Goal: Task Accomplishment & Management: Use online tool/utility

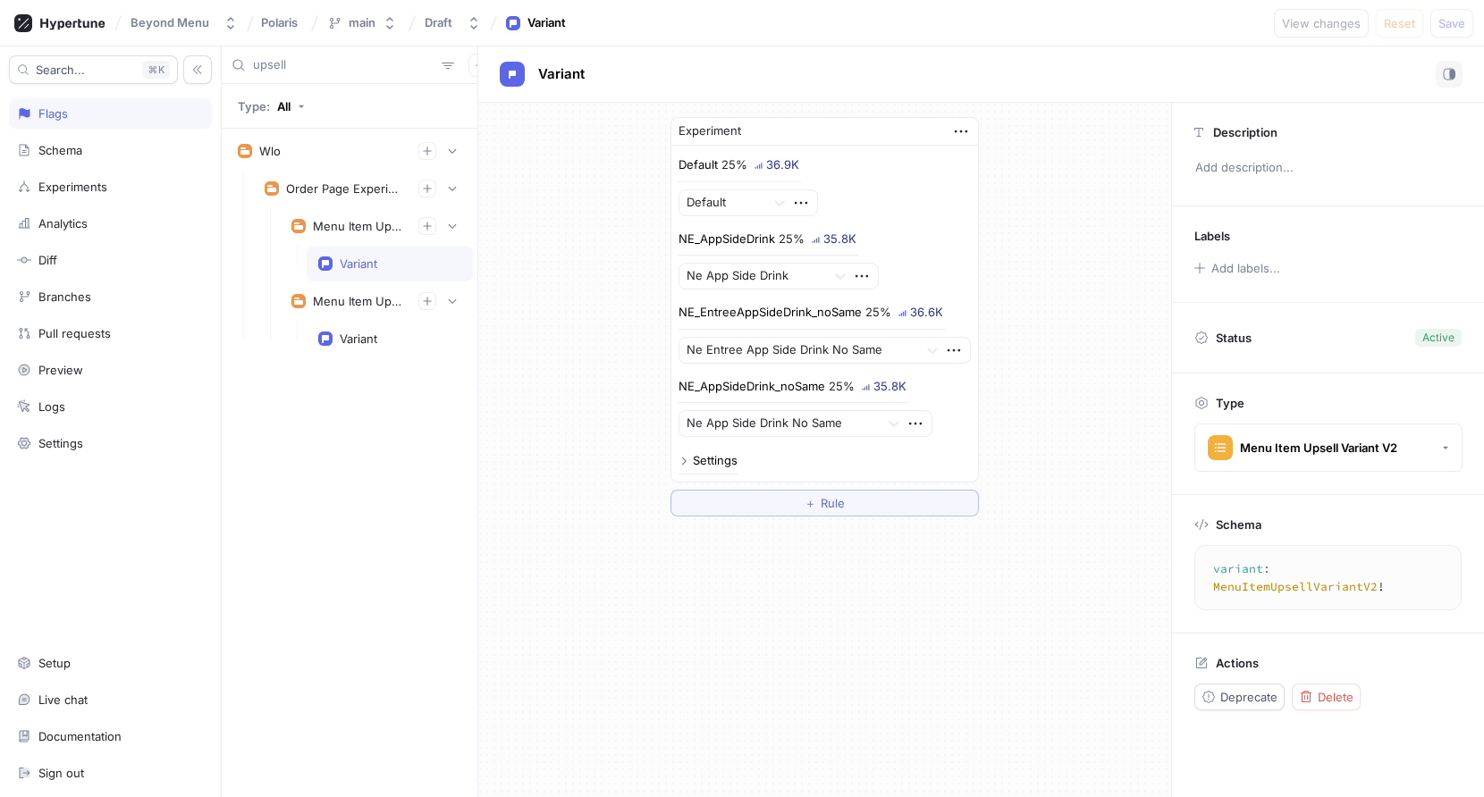
click at [580, 403] on div "Experiment Default 25% 36.9K Default NE_AppSideDrink 25% 35.8K Ne App Side Drin…" at bounding box center [824, 317] width 693 height 428
drag, startPoint x: 569, startPoint y: 407, endPoint x: 586, endPoint y: 496, distance: 91.0
click at [586, 496] on div "Experiment Default 25% 36.9K Default NE_AppSideDrink 25% 35.8K Ne App Side Drin…" at bounding box center [824, 317] width 693 height 428
click at [1051, 268] on div "Experiment Default 25% 39.6K Default NE_AppSideDrink 25% 39.3K Ne App Side Drin…" at bounding box center [824, 317] width 693 height 428
drag, startPoint x: 1055, startPoint y: 281, endPoint x: 1055, endPoint y: 233, distance: 47.4
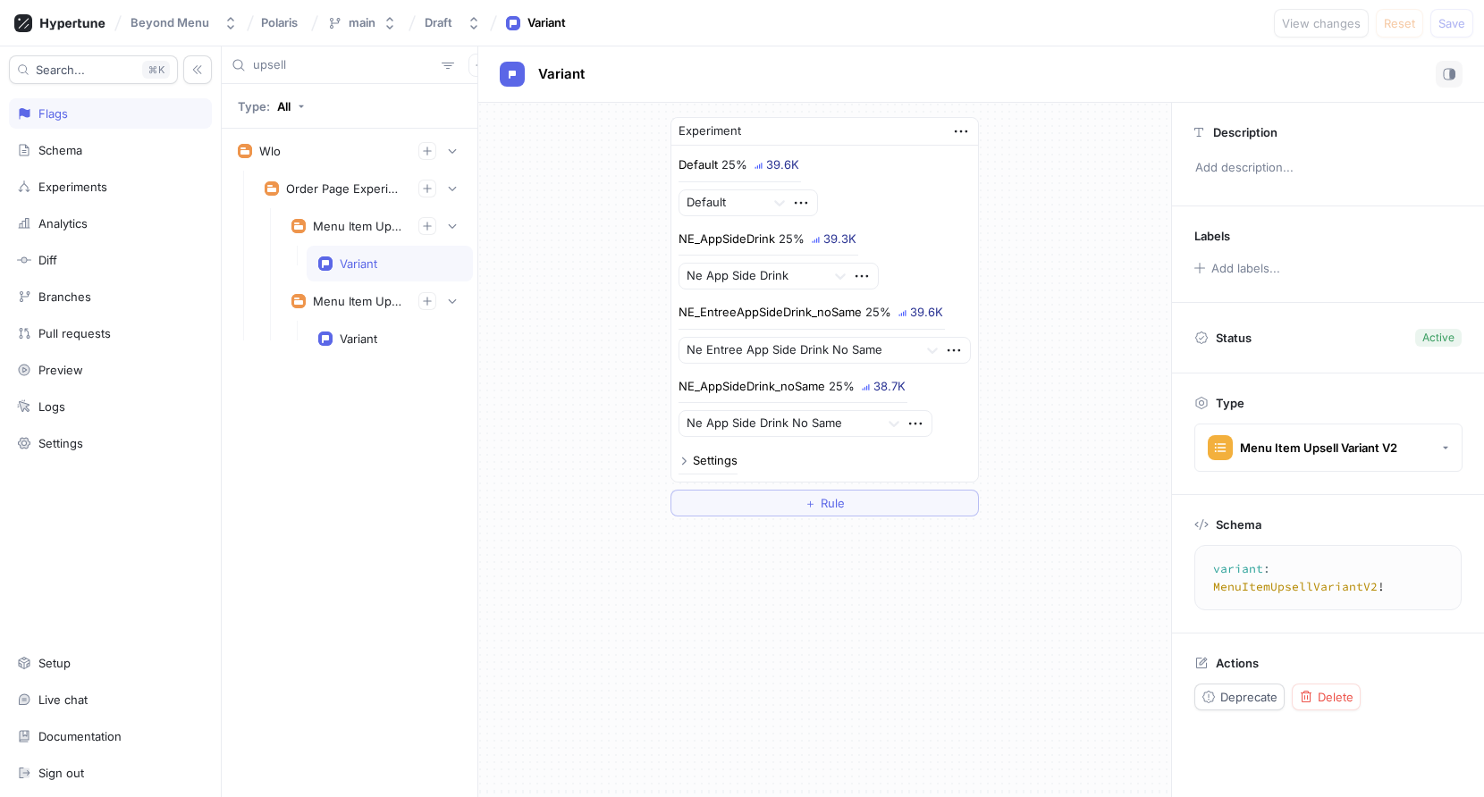
click at [1055, 233] on div "Experiment Default 25% 39.6K Default NE_AppSideDrink 25% 39.3K Ne App Side Drin…" at bounding box center [824, 317] width 693 height 428
drag, startPoint x: 1055, startPoint y: 233, endPoint x: 1087, endPoint y: 363, distance: 133.6
click at [1087, 361] on div "Experiment Default 25% 39.6K Default NE_AppSideDrink 25% 39.3K Ne App Side Drin…" at bounding box center [824, 317] width 693 height 428
click at [583, 267] on div "Experiment Default 25% 41.8K Default NE_AppSideDrink 25% 41.5K Ne App Side Drin…" at bounding box center [824, 317] width 693 height 428
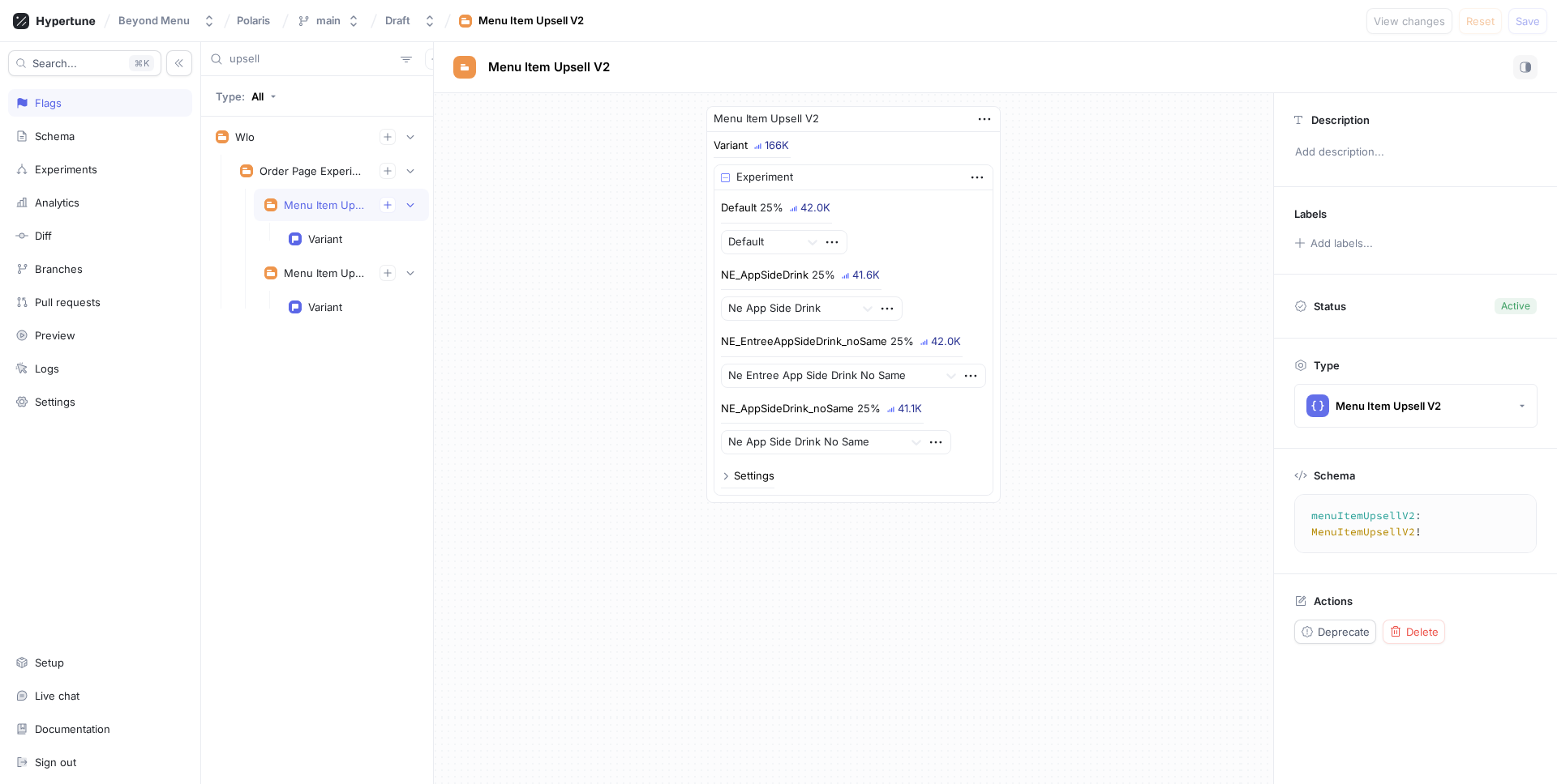
click at [296, 62] on input "upsell" at bounding box center [311, 59] width 164 height 16
type input "u"
type input "[PERSON_NAME]"
click at [330, 269] on div "Enabled" at bounding box center [328, 273] width 41 height 13
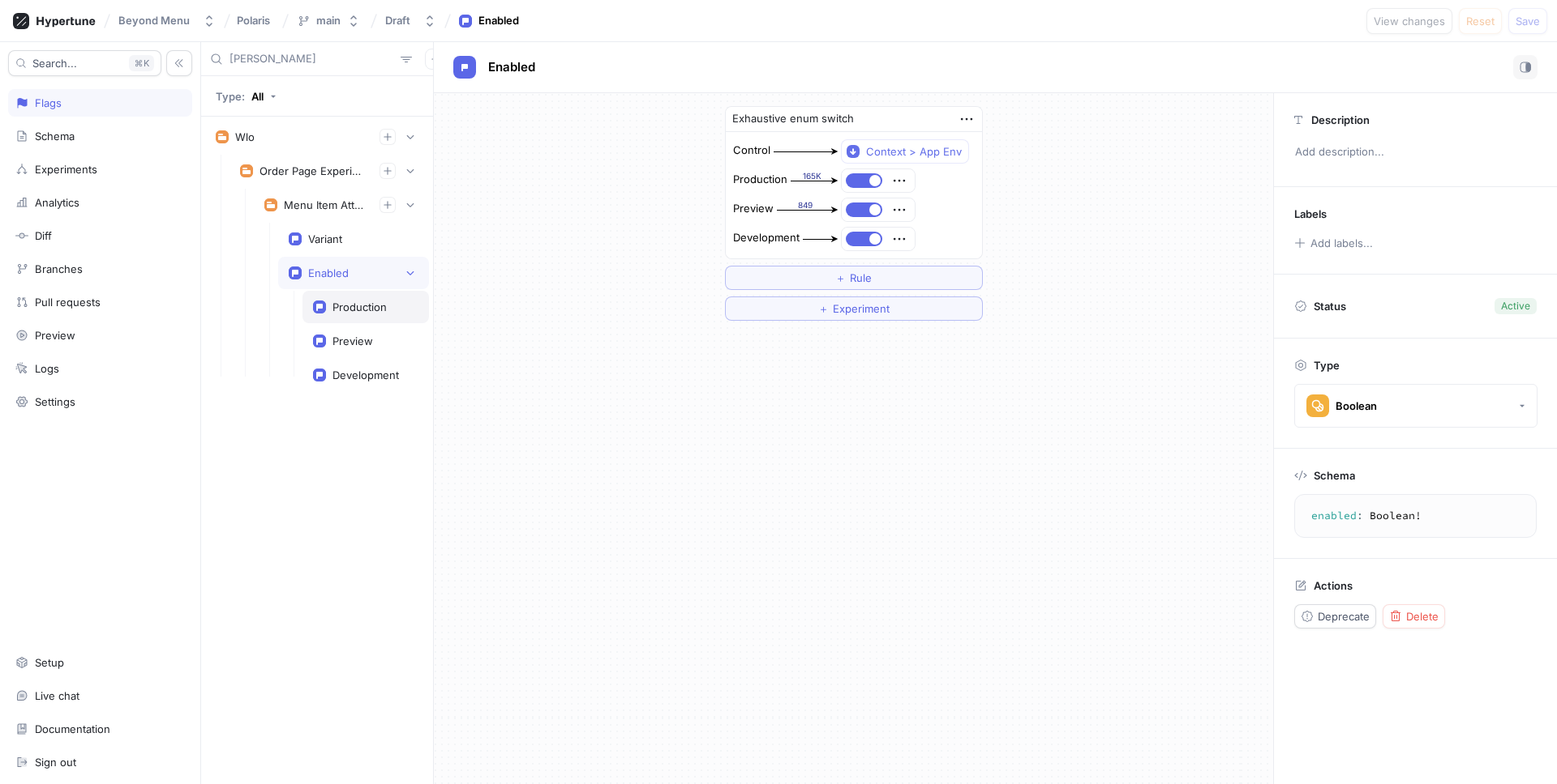
click at [353, 305] on div "Production" at bounding box center [360, 307] width 54 height 13
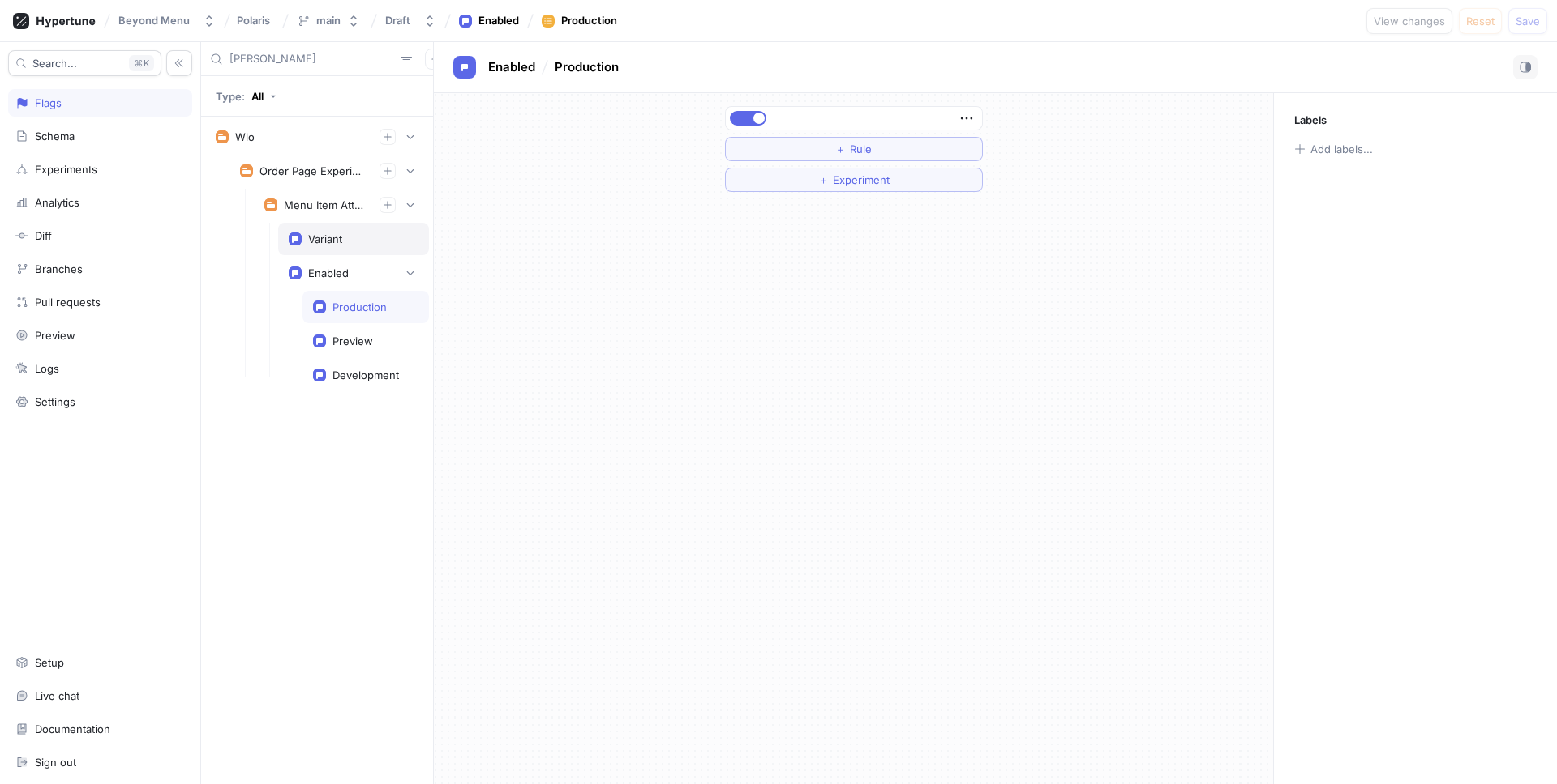
click at [327, 239] on div "Variant" at bounding box center [326, 239] width 34 height 13
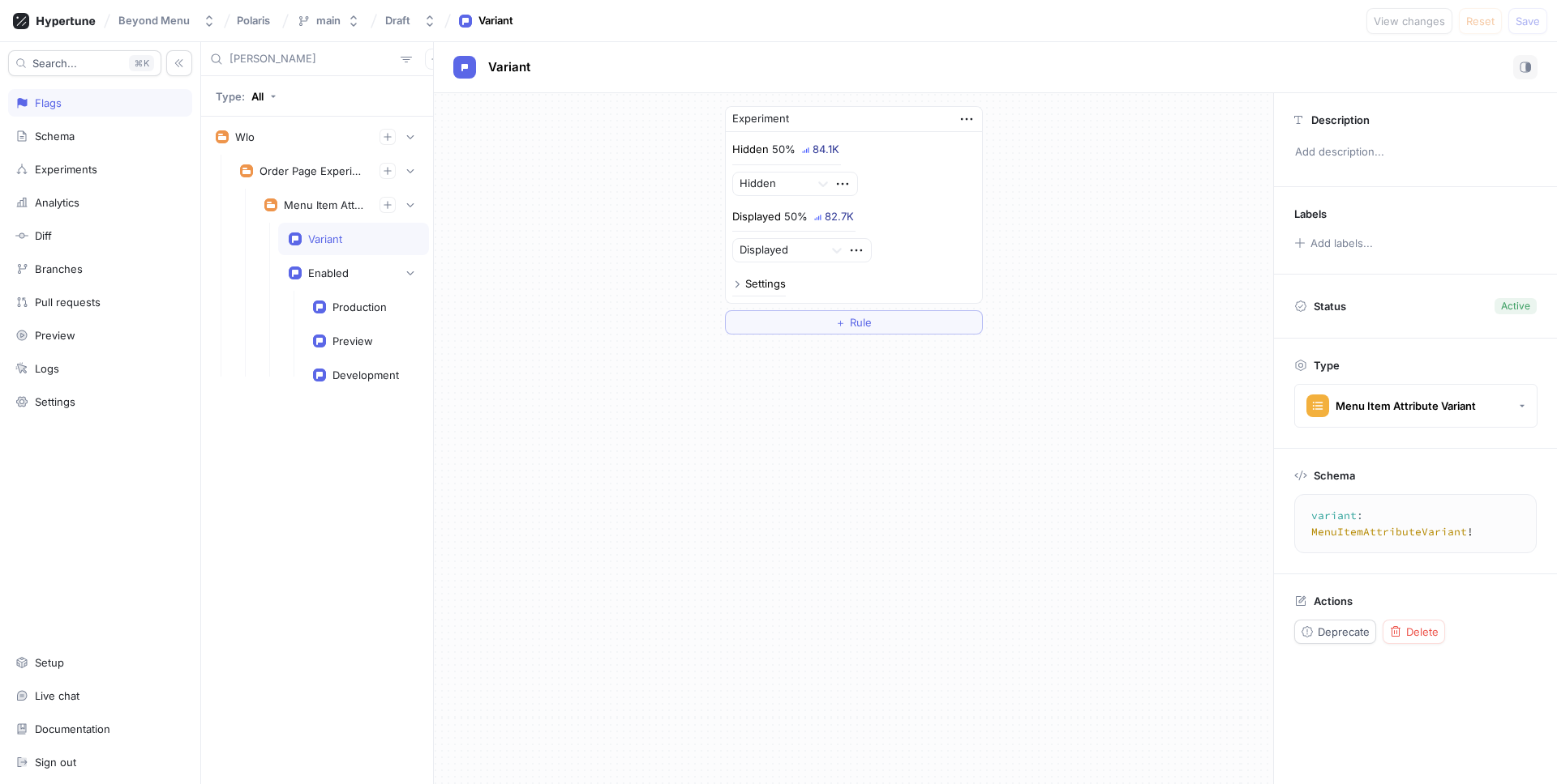
click at [272, 61] on input "[PERSON_NAME]" at bounding box center [311, 59] width 164 height 16
click at [138, 148] on div "Schema" at bounding box center [100, 136] width 184 height 27
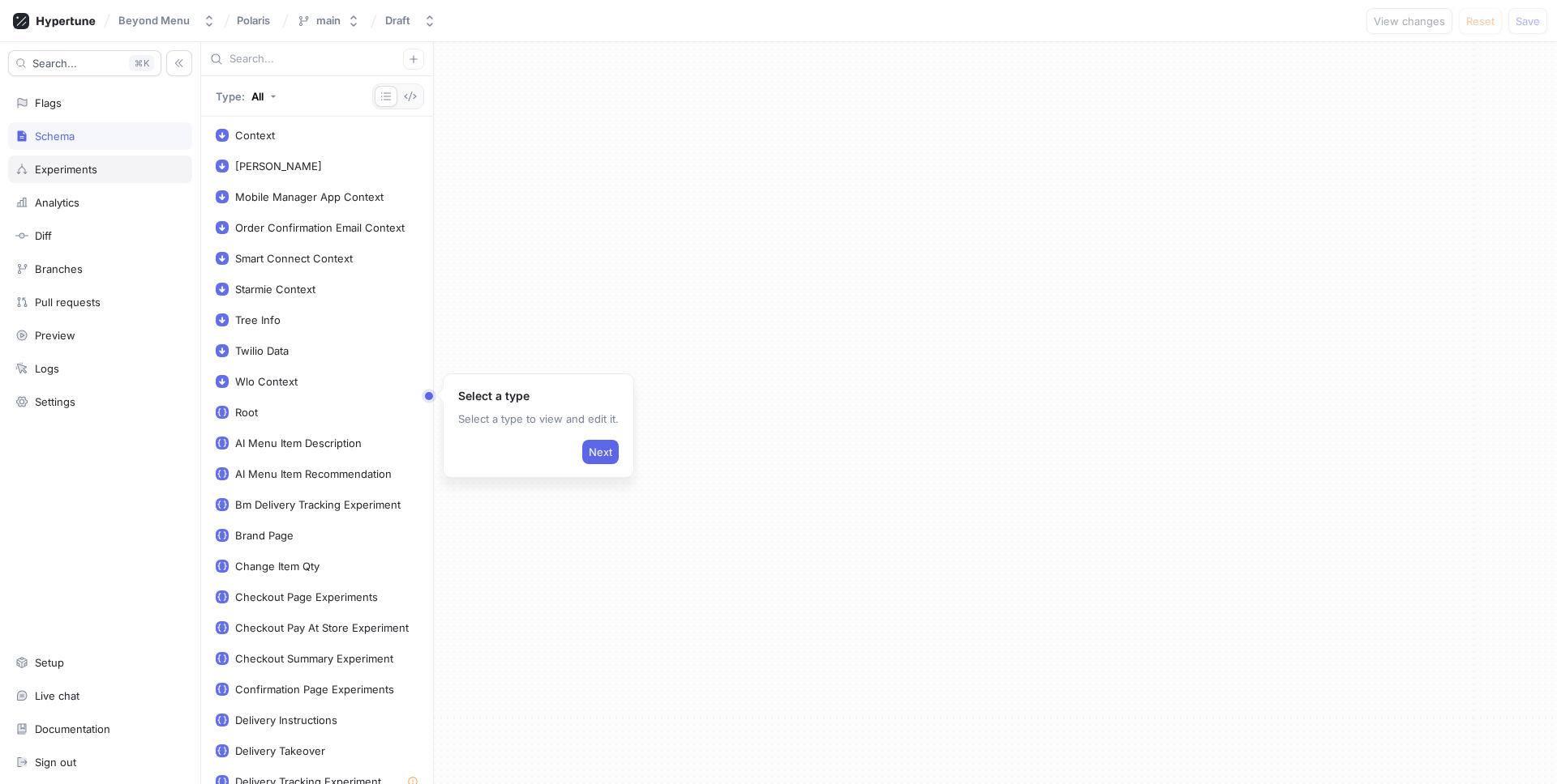
click at [121, 156] on div "Experiments" at bounding box center [100, 169] width 184 height 27
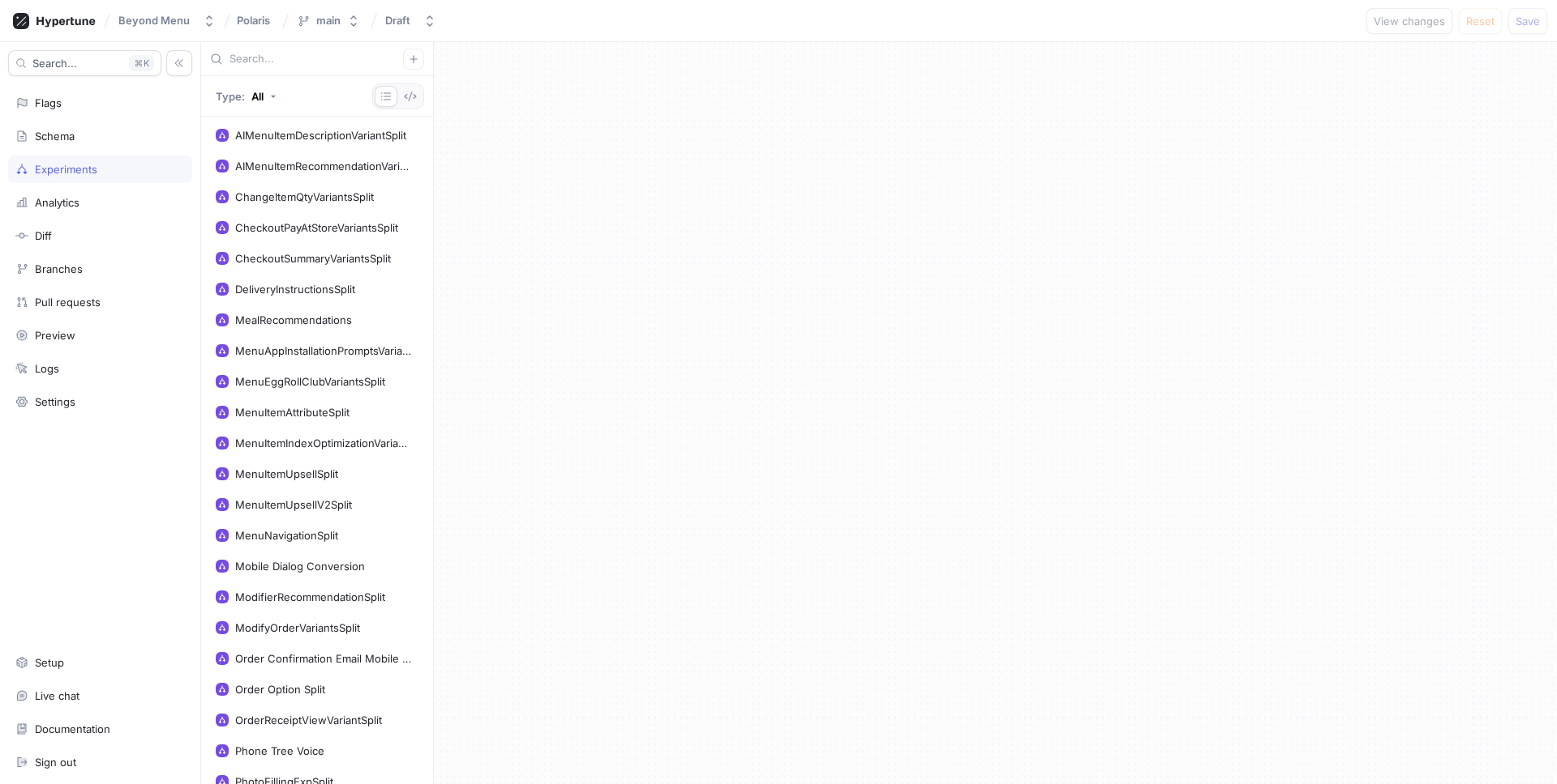
click at [263, 73] on div at bounding box center [317, 59] width 232 height 34
click at [263, 67] on div at bounding box center [317, 59] width 232 height 34
click at [263, 59] on input "text" at bounding box center [316, 59] width 173 height 16
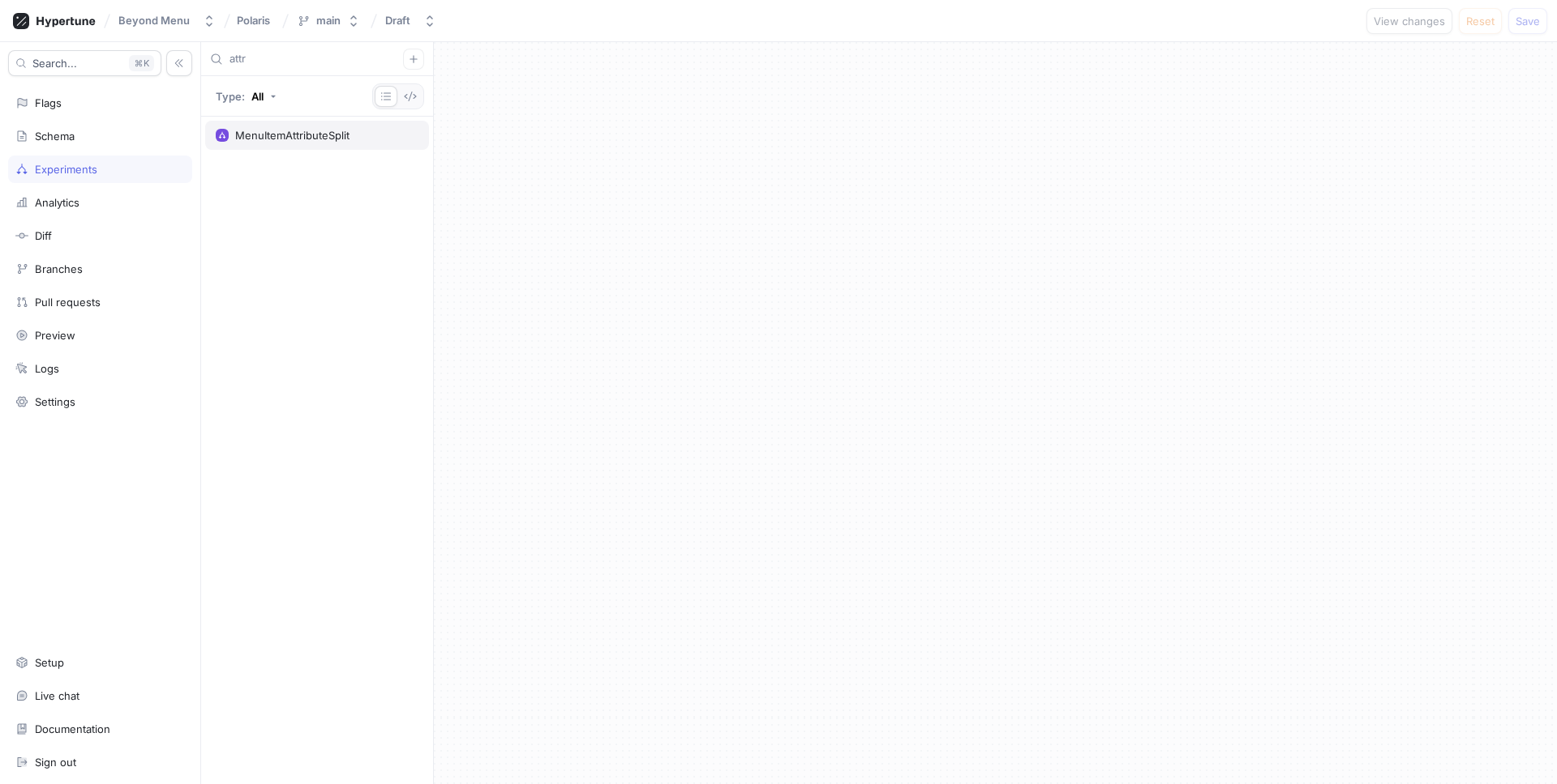
type input "attr"
click at [317, 138] on div "MenuItemAttributeSplit" at bounding box center [292, 135] width 114 height 13
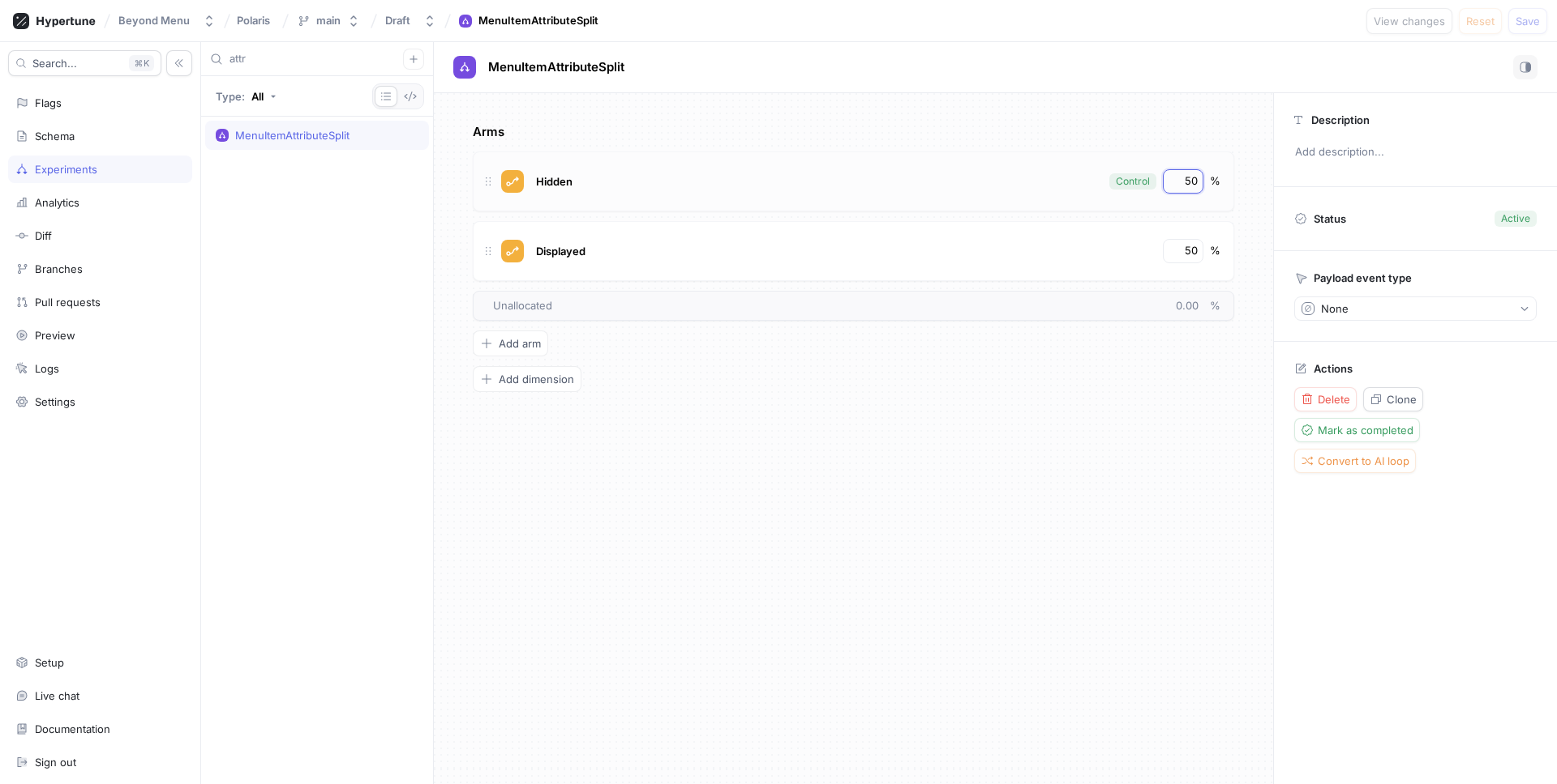
click at [1192, 183] on input "50" at bounding box center [1183, 181] width 27 height 16
click at [1185, 179] on input "50" at bounding box center [1183, 181] width 27 height 16
type input "0"
